Goal: Task Accomplishment & Management: Complete application form

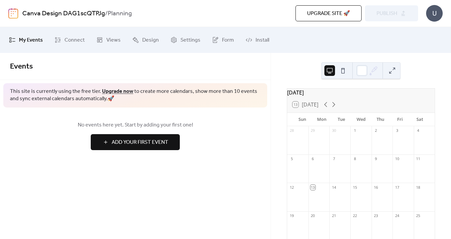
click at [124, 144] on span "Add Your First Event" at bounding box center [140, 142] width 56 height 8
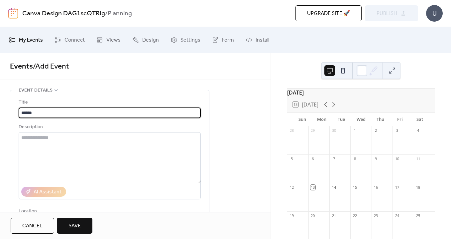
type input "******"
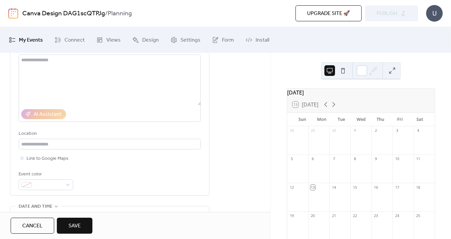
scroll to position [75, 0]
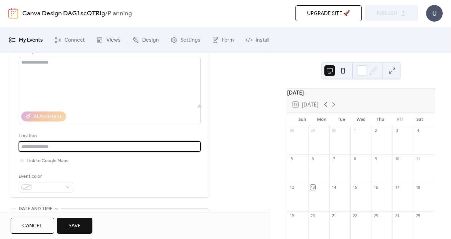
click at [44, 149] on input "text" at bounding box center [110, 146] width 182 height 11
type input "**********"
click at [71, 189] on div at bounding box center [46, 186] width 54 height 11
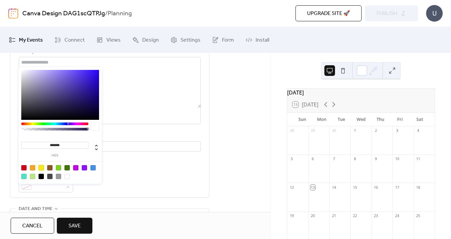
click at [40, 167] on div at bounding box center [41, 167] width 5 height 5
type input "*******"
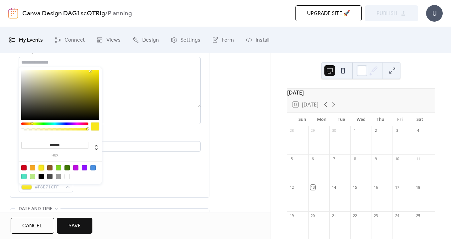
click at [130, 187] on div "Event color #F8E71CFF" at bounding box center [110, 182] width 182 height 20
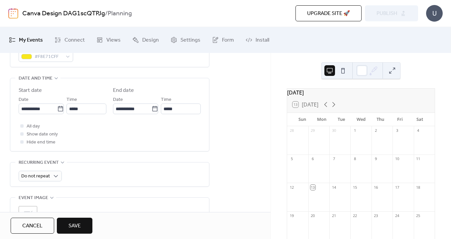
scroll to position [208, 0]
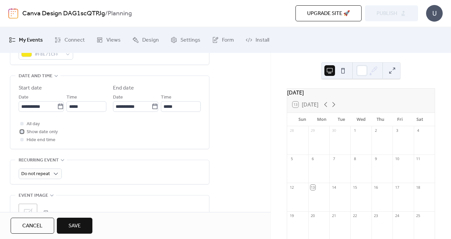
click at [34, 135] on span "Show date only" at bounding box center [42, 132] width 31 height 8
click at [47, 108] on input "**********" at bounding box center [38, 106] width 39 height 11
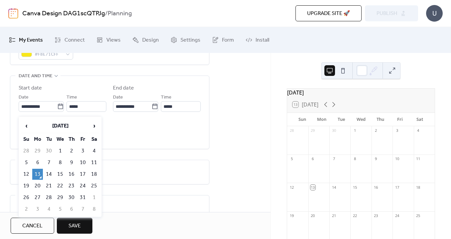
click at [39, 172] on td "13" at bounding box center [37, 173] width 11 height 11
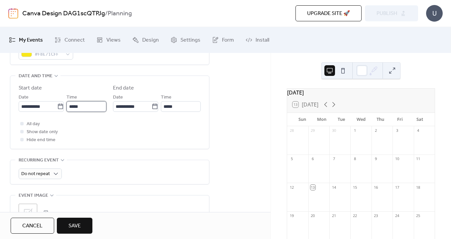
click at [82, 109] on input "*****" at bounding box center [86, 106] width 40 height 11
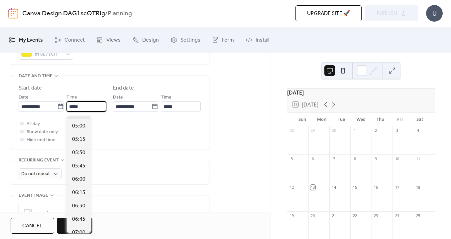
scroll to position [281, 0]
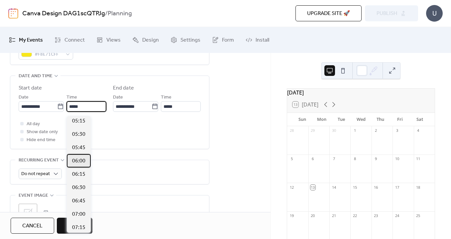
click at [76, 162] on span "06:00" at bounding box center [78, 161] width 13 height 8
type input "*****"
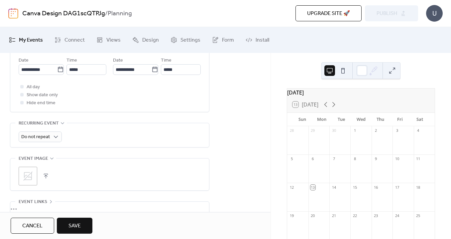
scroll to position [245, 0]
click at [47, 139] on span "Do not repeat" at bounding box center [35, 136] width 29 height 9
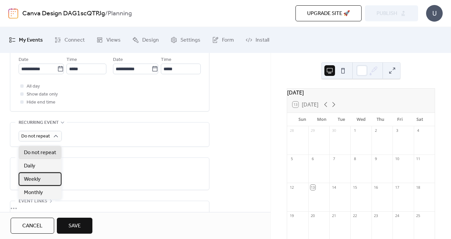
click at [37, 178] on span "Weekly" at bounding box center [32, 179] width 17 height 8
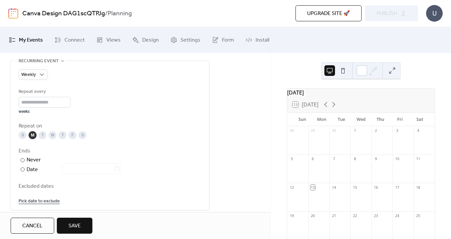
scroll to position [307, 0]
click at [53, 138] on div "W" at bounding box center [53, 134] width 8 height 8
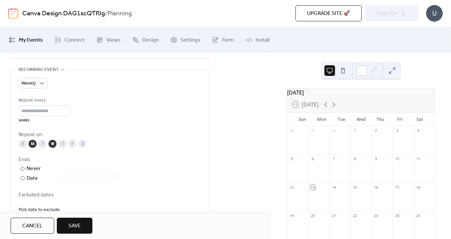
scroll to position [301, 0]
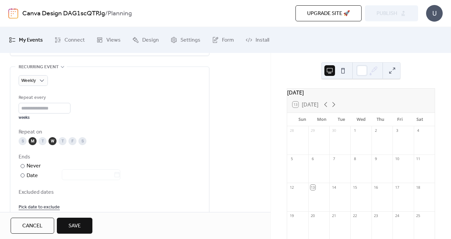
click at [53, 145] on div "W" at bounding box center [53, 141] width 8 height 8
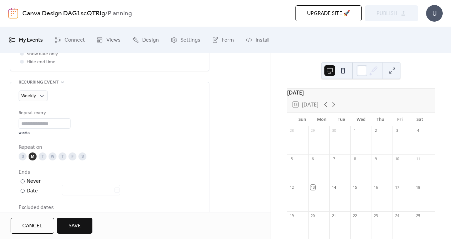
scroll to position [284, 0]
click at [47, 129] on input "*" at bounding box center [45, 124] width 52 height 11
click at [70, 129] on input "*" at bounding box center [45, 124] width 52 height 11
click at [88, 130] on div "Repeat every * weeks" at bounding box center [110, 123] width 182 height 26
click at [74, 227] on span "Save" at bounding box center [74, 226] width 12 height 8
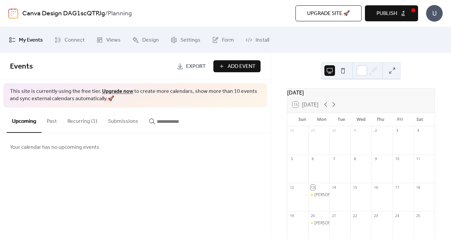
click at [237, 66] on span "Add Event" at bounding box center [242, 66] width 28 height 8
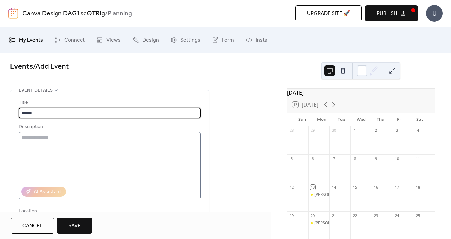
type input "******"
click at [126, 152] on textarea at bounding box center [110, 157] width 182 height 51
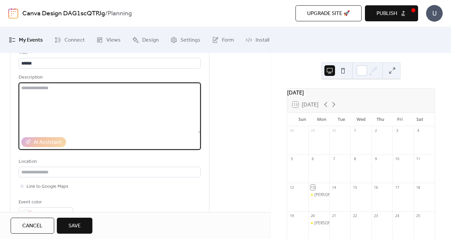
scroll to position [77, 0]
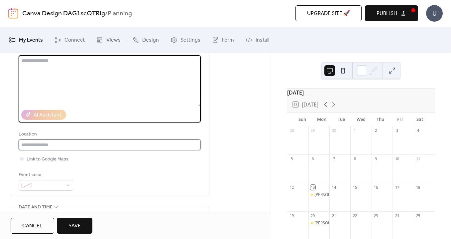
click at [76, 143] on input "text" at bounding box center [110, 144] width 182 height 11
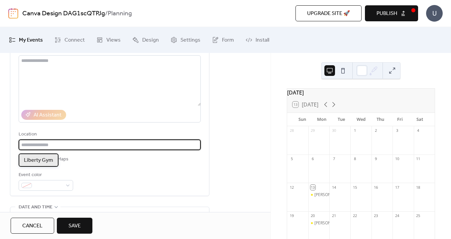
click at [50, 158] on span "Liberty Gym" at bounding box center [38, 160] width 29 height 8
type input "**********"
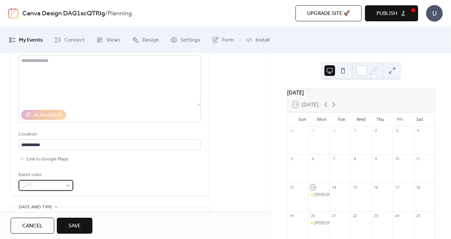
click at [50, 188] on span at bounding box center [49, 185] width 28 height 8
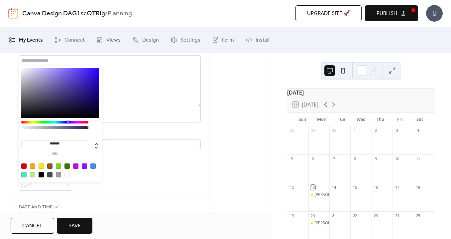
click at [40, 166] on div at bounding box center [41, 165] width 5 height 5
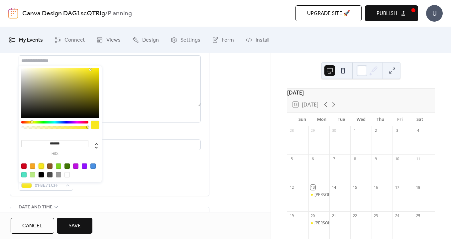
type input "*******"
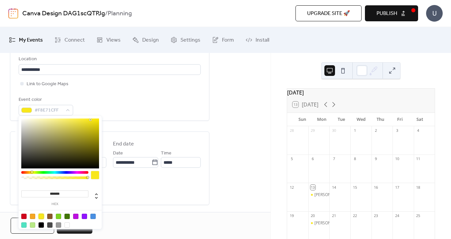
scroll to position [155, 0]
click at [153, 189] on div "All day Show date only Hide end time" at bounding box center [110, 184] width 182 height 24
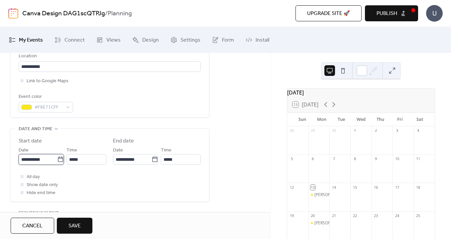
click at [34, 162] on input "**********" at bounding box center [38, 159] width 39 height 11
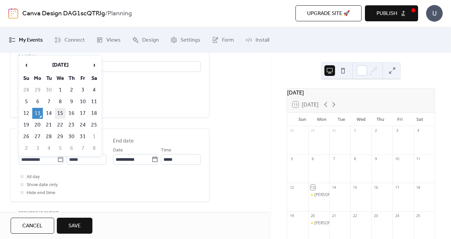
click at [59, 117] on td "15" at bounding box center [60, 113] width 11 height 11
type input "**********"
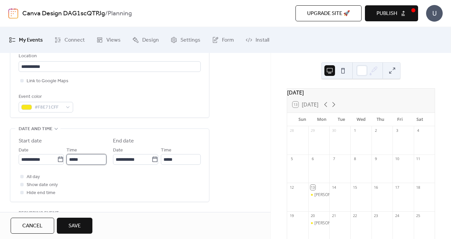
click at [77, 163] on input "*****" at bounding box center [86, 159] width 40 height 11
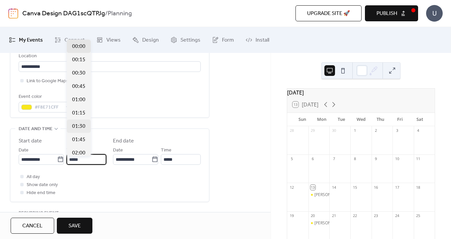
scroll to position [372, 0]
type input "*****"
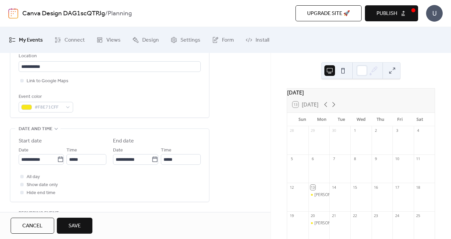
type input "*****"
click at [143, 184] on div "All day Show date only Hide end time" at bounding box center [110, 184] width 182 height 24
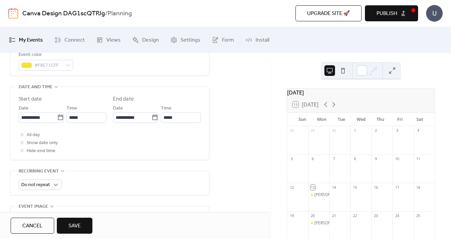
scroll to position [226, 0]
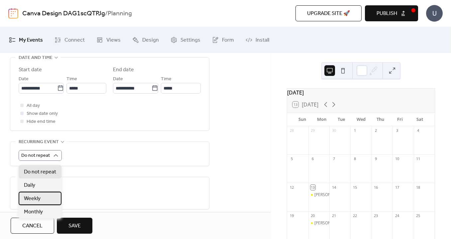
click at [43, 196] on div "Weekly" at bounding box center [40, 197] width 43 height 13
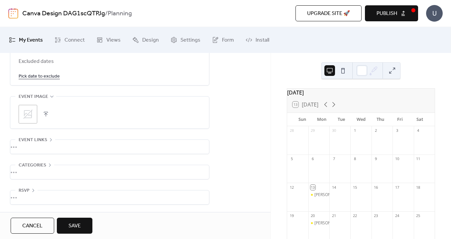
scroll to position [436, 0]
click at [80, 222] on span "Save" at bounding box center [74, 226] width 12 height 8
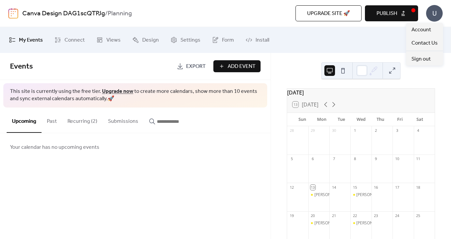
click at [433, 15] on div "U" at bounding box center [434, 13] width 17 height 17
click at [245, 66] on span "Add Event" at bounding box center [242, 66] width 28 height 8
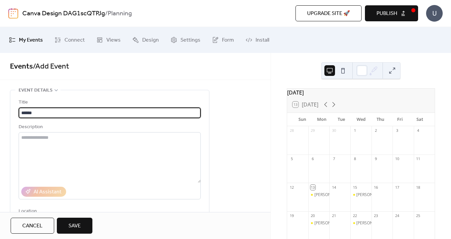
type input "******"
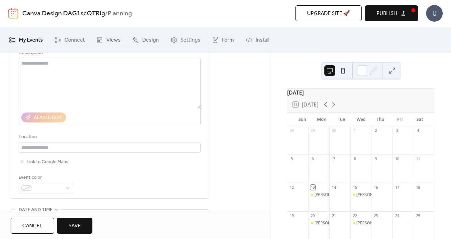
scroll to position [98, 0]
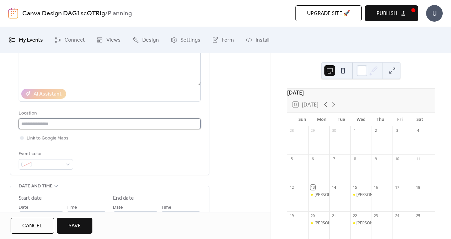
click at [37, 127] on input "text" at bounding box center [110, 123] width 182 height 11
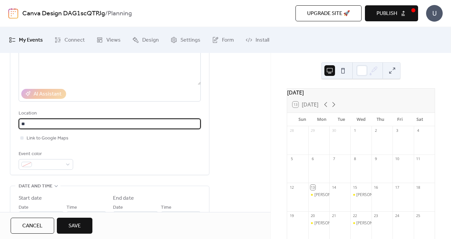
type input "*"
type input "**********"
click at [113, 150] on div "**********" at bounding box center [110, 85] width 182 height 169
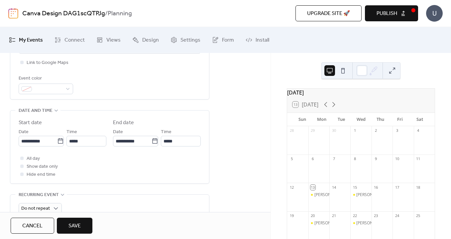
scroll to position [175, 0]
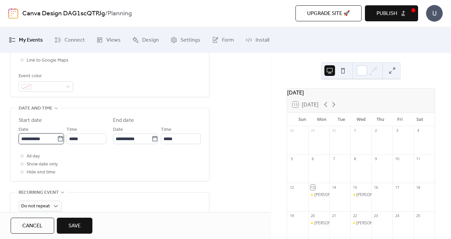
click at [44, 138] on input "**********" at bounding box center [38, 138] width 39 height 11
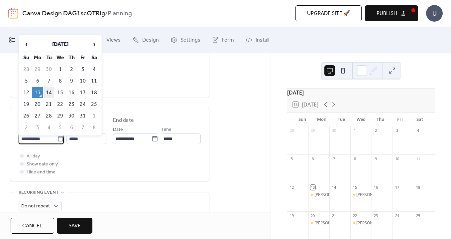
click at [50, 94] on td "14" at bounding box center [49, 92] width 11 height 11
type input "**********"
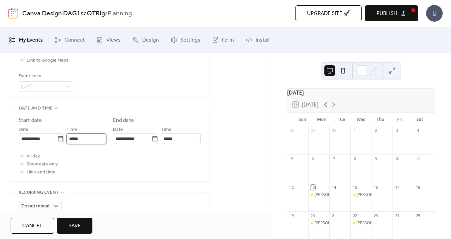
click at [77, 140] on input "*****" at bounding box center [86, 138] width 40 height 11
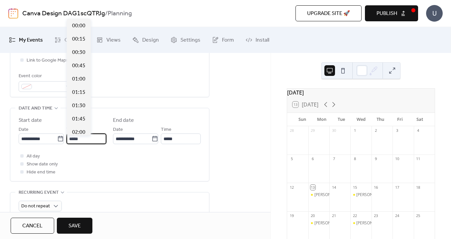
scroll to position [638, 0]
drag, startPoint x: 82, startPoint y: 142, endPoint x: 58, endPoint y: 142, distance: 23.9
click at [57, 142] on div "**********" at bounding box center [63, 134] width 88 height 19
type input "*****"
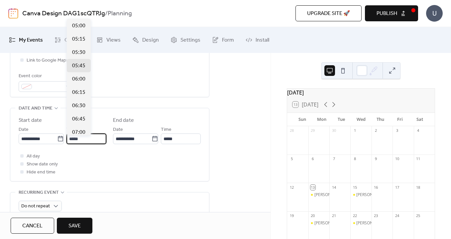
type input "*****"
click at [99, 169] on div "All day Show date only Hide end time" at bounding box center [110, 164] width 182 height 24
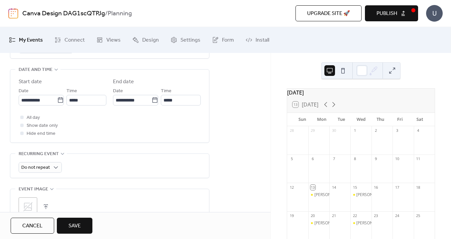
scroll to position [217, 0]
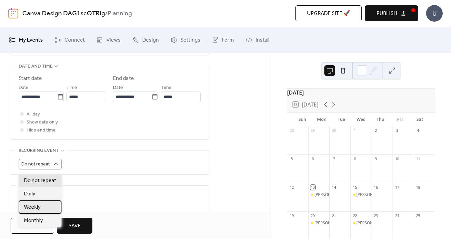
click at [41, 205] on div "Weekly" at bounding box center [40, 206] width 43 height 13
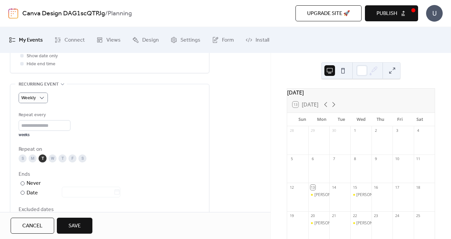
scroll to position [293, 0]
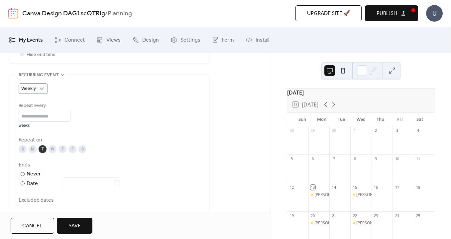
click at [61, 153] on div "T" at bounding box center [62, 149] width 8 height 8
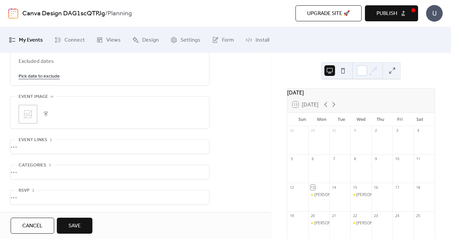
scroll to position [436, 0]
click at [49, 165] on div "•••" at bounding box center [109, 172] width 199 height 14
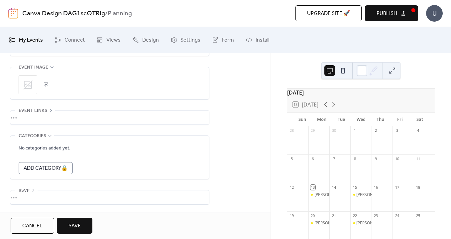
scroll to position [465, 0]
click at [31, 190] on div "•••" at bounding box center [109, 197] width 199 height 14
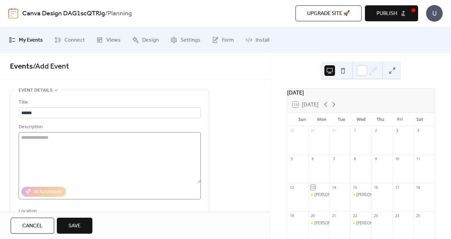
scroll to position [2, 0]
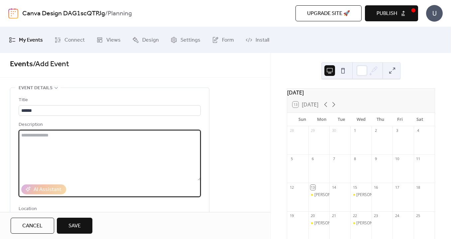
click at [38, 136] on textarea at bounding box center [110, 155] width 182 height 51
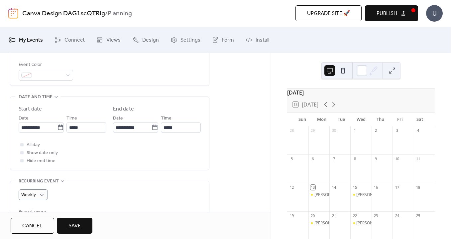
scroll to position [188, 0]
type textarea "**********"
click at [69, 76] on div at bounding box center [46, 74] width 54 height 11
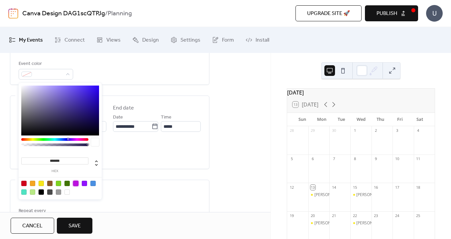
click at [77, 184] on div at bounding box center [75, 182] width 5 height 5
type input "*******"
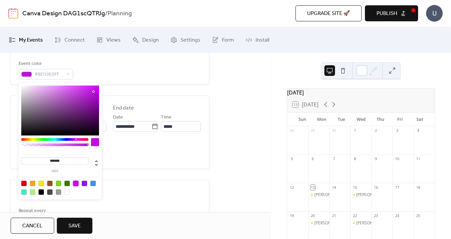
click at [127, 167] on div "**********" at bounding box center [110, 132] width 182 height 73
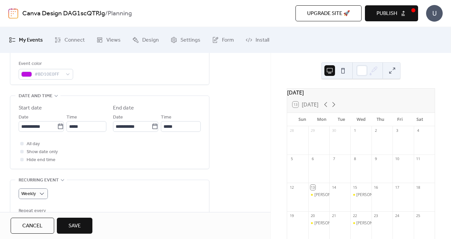
click at [75, 227] on span "Save" at bounding box center [74, 226] width 12 height 8
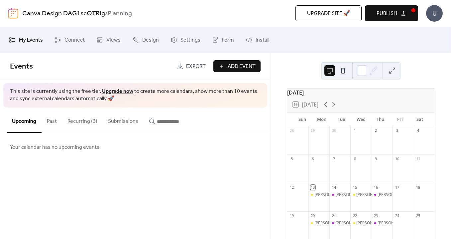
click at [322, 197] on div "[PERSON_NAME]" at bounding box center [329, 195] width 31 height 6
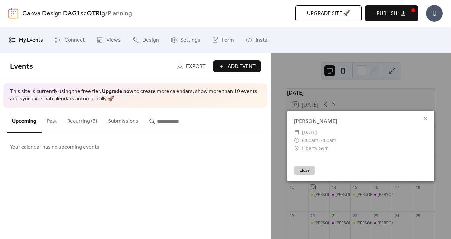
click at [75, 122] on button "Recurring (3)" at bounding box center [82, 119] width 41 height 25
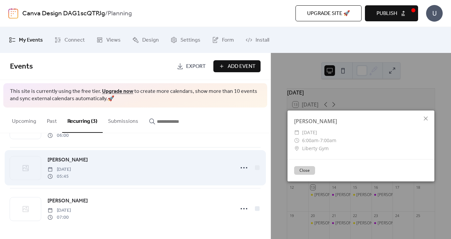
scroll to position [37, 0]
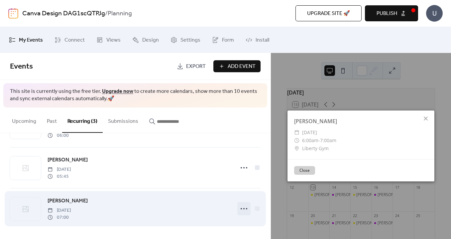
click at [242, 208] on icon at bounding box center [244, 208] width 11 height 11
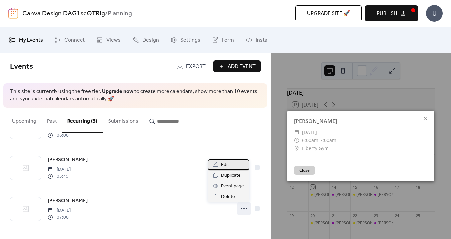
click at [227, 165] on span "Edit" at bounding box center [225, 165] width 8 height 8
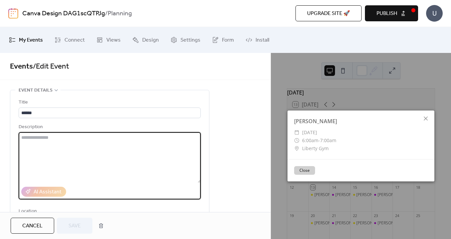
click at [39, 142] on textarea at bounding box center [110, 157] width 182 height 51
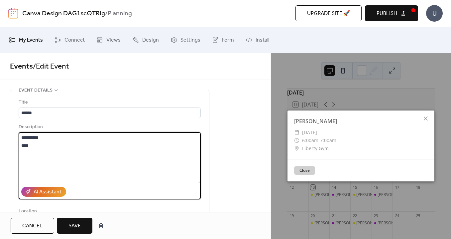
drag, startPoint x: 42, startPoint y: 148, endPoint x: 9, endPoint y: 132, distance: 36.3
type textarea "**********"
click at [72, 224] on span "Save" at bounding box center [74, 226] width 12 height 8
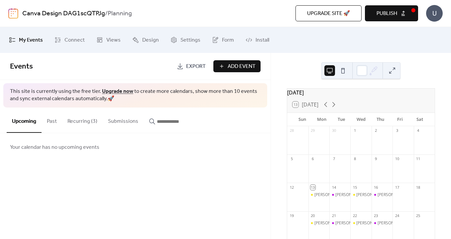
click at [82, 122] on button "Recurring (3)" at bounding box center [82, 119] width 41 height 25
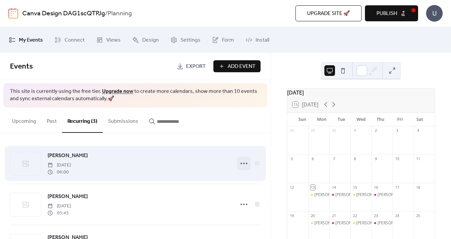
click at [245, 162] on icon at bounding box center [244, 163] width 11 height 11
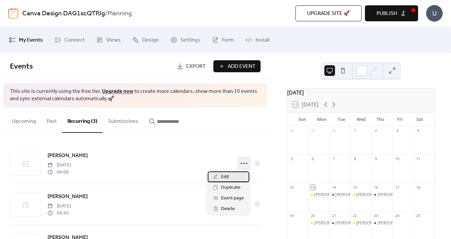
click at [230, 175] on div "Edit" at bounding box center [229, 176] width 42 height 11
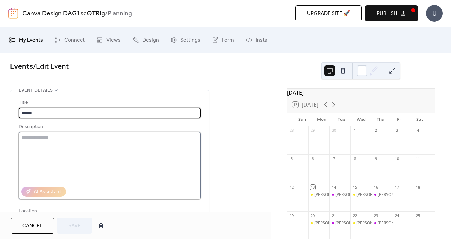
click at [78, 140] on textarea at bounding box center [110, 157] width 182 height 51
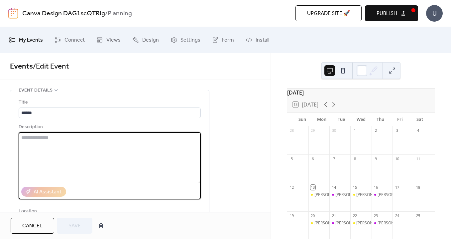
paste textarea "**********"
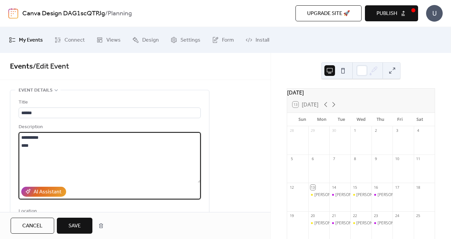
type textarea "**********"
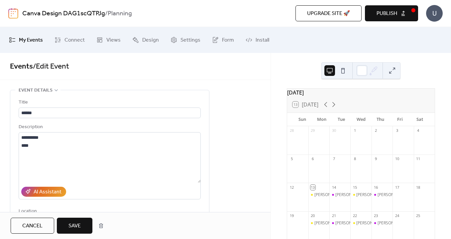
click at [75, 225] on span "Save" at bounding box center [74, 226] width 12 height 8
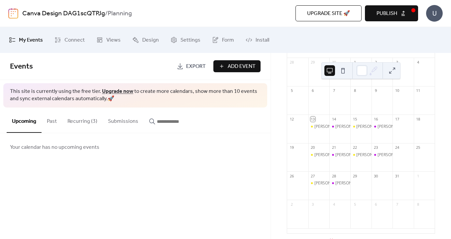
scroll to position [60, 0]
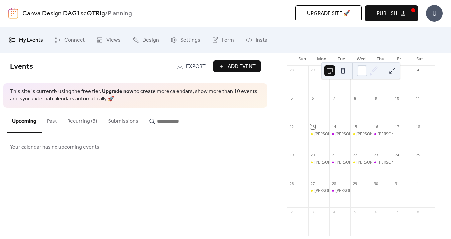
click at [392, 69] on button at bounding box center [392, 70] width 11 height 11
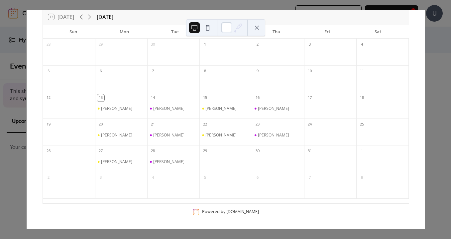
click at [258, 152] on div "30" at bounding box center [257, 150] width 7 height 7
click at [273, 155] on div at bounding box center [278, 162] width 52 height 14
click at [257, 164] on div at bounding box center [278, 162] width 52 height 14
click at [158, 162] on div "[PERSON_NAME]" at bounding box center [168, 161] width 31 height 5
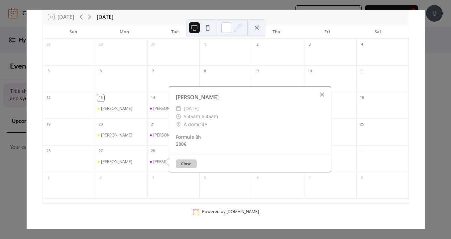
click at [322, 95] on div at bounding box center [321, 94] width 9 height 9
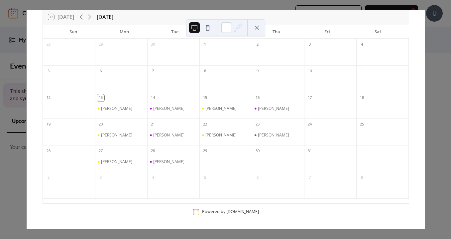
click at [425, 51] on div "13 [DATE] [DATE] [PERSON_NAME] Wed Thu Fri Sat 28 29 30 1 2 3 4 5 6 7 8 9 10 11…" at bounding box center [225, 119] width 399 height 219
click at [208, 29] on button at bounding box center [207, 27] width 11 height 11
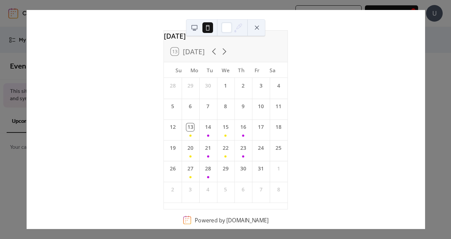
scroll to position [20, 0]
click at [208, 29] on button at bounding box center [207, 27] width 11 height 11
click at [195, 29] on button at bounding box center [194, 27] width 11 height 11
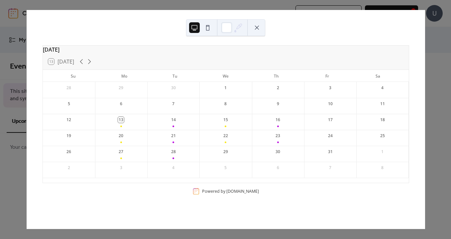
scroll to position [0, 0]
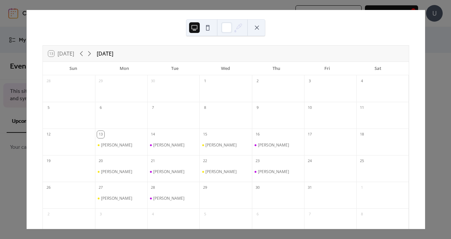
click at [258, 27] on button at bounding box center [257, 27] width 11 height 11
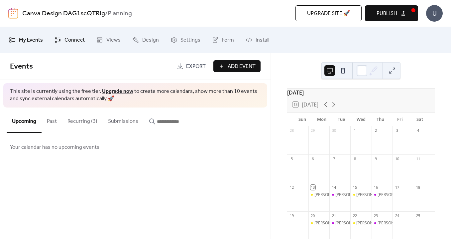
click at [75, 38] on span "Connect" at bounding box center [74, 40] width 20 height 11
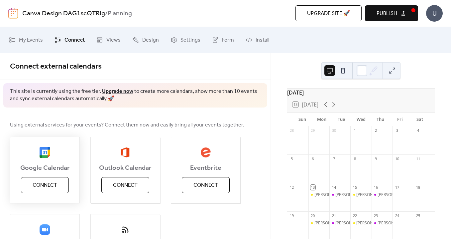
click at [53, 184] on span "Connect" at bounding box center [45, 185] width 25 height 8
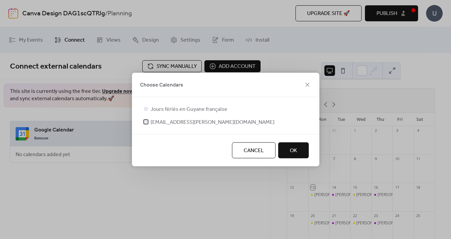
click at [183, 124] on span "[EMAIL_ADDRESS][PERSON_NAME][DOMAIN_NAME]" at bounding box center [213, 122] width 124 height 8
click at [294, 151] on span "OK" at bounding box center [293, 151] width 7 height 8
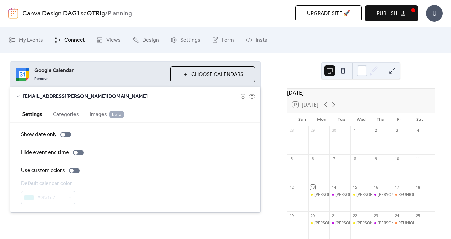
click at [400, 197] on div "REUNION HEBDOMADAIRE COMMUNICATION/EVENEMENT" at bounding box center [453, 195] width 111 height 6
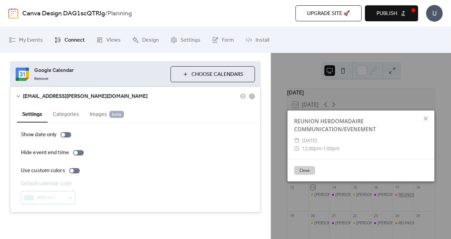
click at [400, 198] on div "REUNION HEBDOMADAIRE COMMUNICATION/EVENEMENT ​ [DATE] ​ 12:00pm - 1:00pm Close" at bounding box center [361, 146] width 180 height 186
click at [198, 220] on div "Google Calendar Remove Choose Calendars [EMAIL_ADDRESS][PERSON_NAME][DOMAIN_NAM…" at bounding box center [135, 137] width 270 height 178
click at [428, 116] on icon at bounding box center [426, 118] width 8 height 8
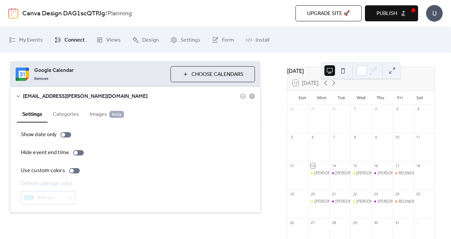
scroll to position [23, 0]
click at [403, 175] on div "REUNION HEBDOMADAIRE COMMUNICATION/EVENEMENT" at bounding box center [453, 172] width 111 height 6
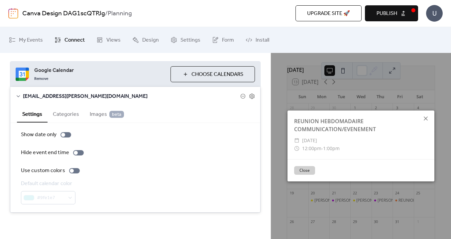
click at [428, 117] on icon at bounding box center [426, 118] width 8 height 8
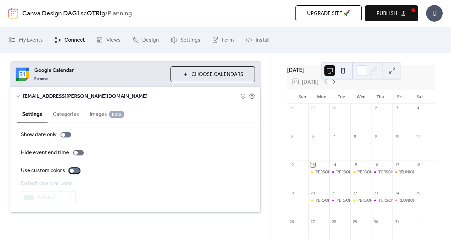
click at [73, 170] on div at bounding box center [74, 170] width 11 height 5
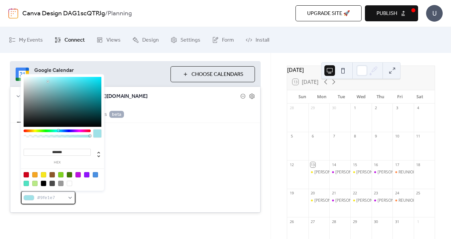
click at [68, 197] on div "#9fe1e7" at bounding box center [48, 197] width 54 height 13
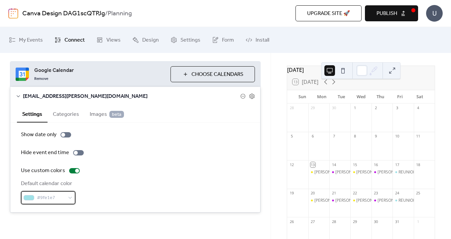
scroll to position [0, 0]
click at [65, 114] on button "Categories" at bounding box center [66, 113] width 37 height 16
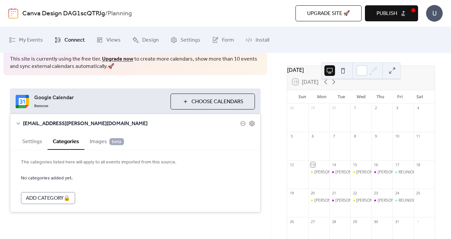
click at [93, 138] on span "Images beta" at bounding box center [107, 142] width 34 height 8
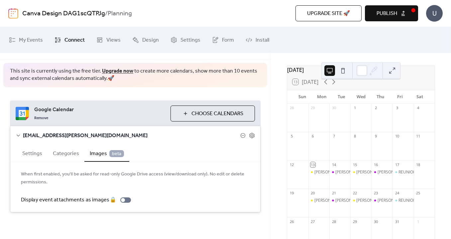
click at [34, 145] on button "Settings" at bounding box center [32, 153] width 31 height 16
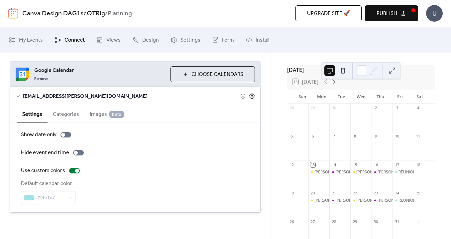
click at [250, 95] on icon at bounding box center [252, 96] width 6 height 6
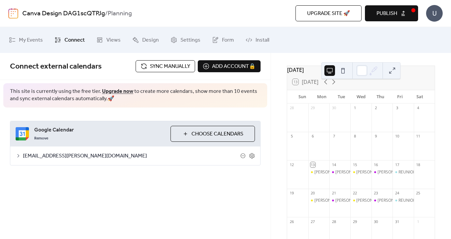
click at [51, 156] on span "[EMAIL_ADDRESS][PERSON_NAME][DOMAIN_NAME]" at bounding box center [131, 156] width 217 height 8
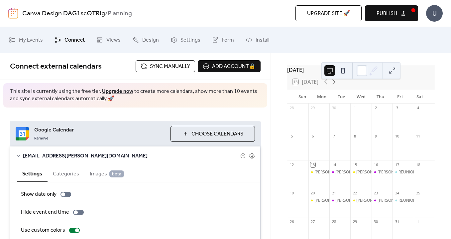
click at [51, 156] on span "[EMAIL_ADDRESS][PERSON_NAME][DOMAIN_NAME]" at bounding box center [131, 156] width 217 height 8
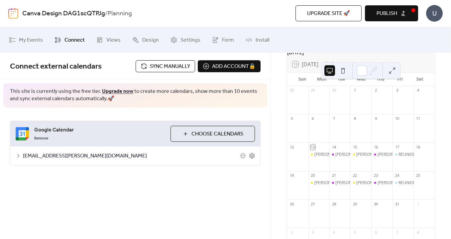
scroll to position [36, 0]
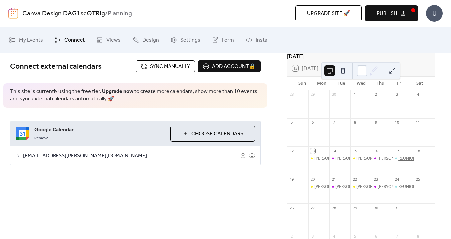
click at [398, 161] on div "REUNION HEBDOMADAIRE COMMUNICATION/EVENEMENT" at bounding box center [453, 158] width 111 height 6
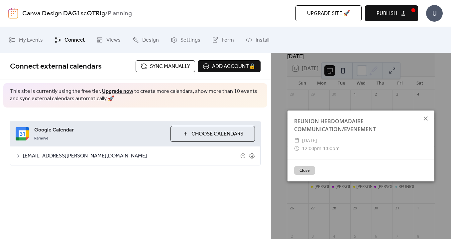
click at [426, 118] on icon at bounding box center [426, 118] width 4 height 4
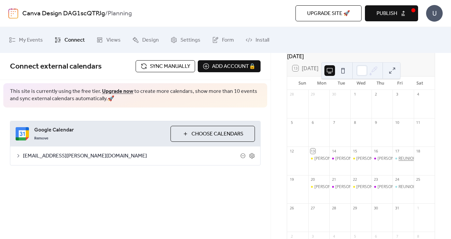
click at [404, 160] on div "REUNION HEBDOMADAIRE COMMUNICATION/EVENEMENT" at bounding box center [453, 158] width 111 height 6
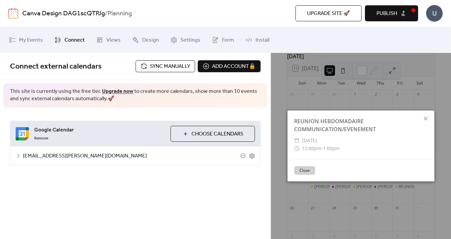
click at [241, 181] on div "Connect external calendars Sync manually Add account 🔒 🔒 This site is currently…" at bounding box center [135, 122] width 270 height 139
click at [159, 165] on div "Google Calendar Remove Choose Calendars [EMAIL_ADDRESS][PERSON_NAME][DOMAIN_NAM…" at bounding box center [135, 142] width 270 height 71
click at [427, 120] on icon at bounding box center [426, 118] width 4 height 4
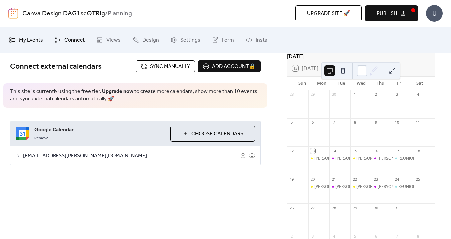
click at [31, 39] on span "My Events" at bounding box center [31, 40] width 24 height 11
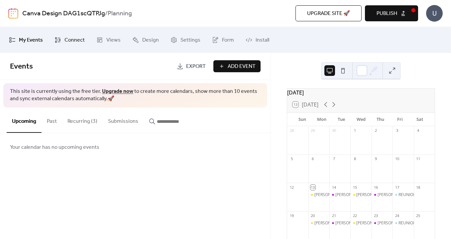
click at [67, 43] on span "Connect" at bounding box center [74, 40] width 20 height 11
